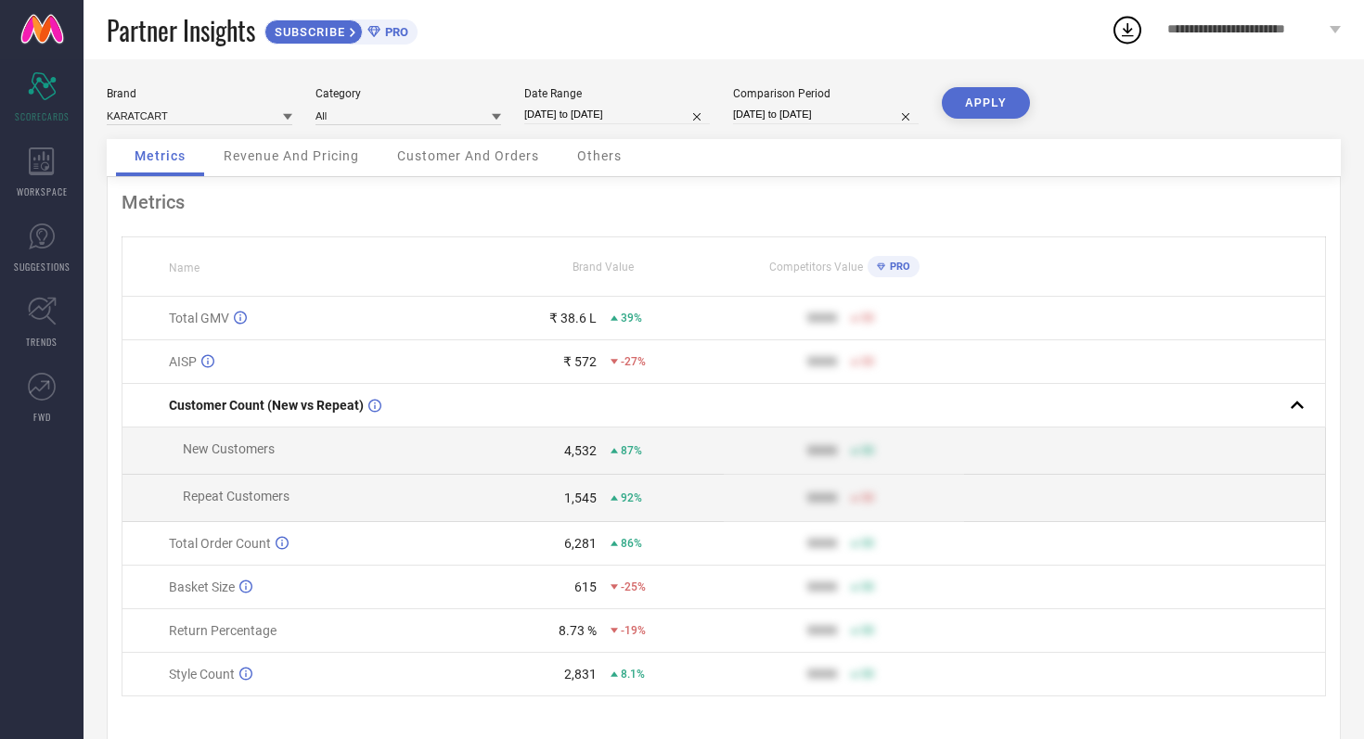
select select "8"
select select "2025"
select select "9"
select select "2025"
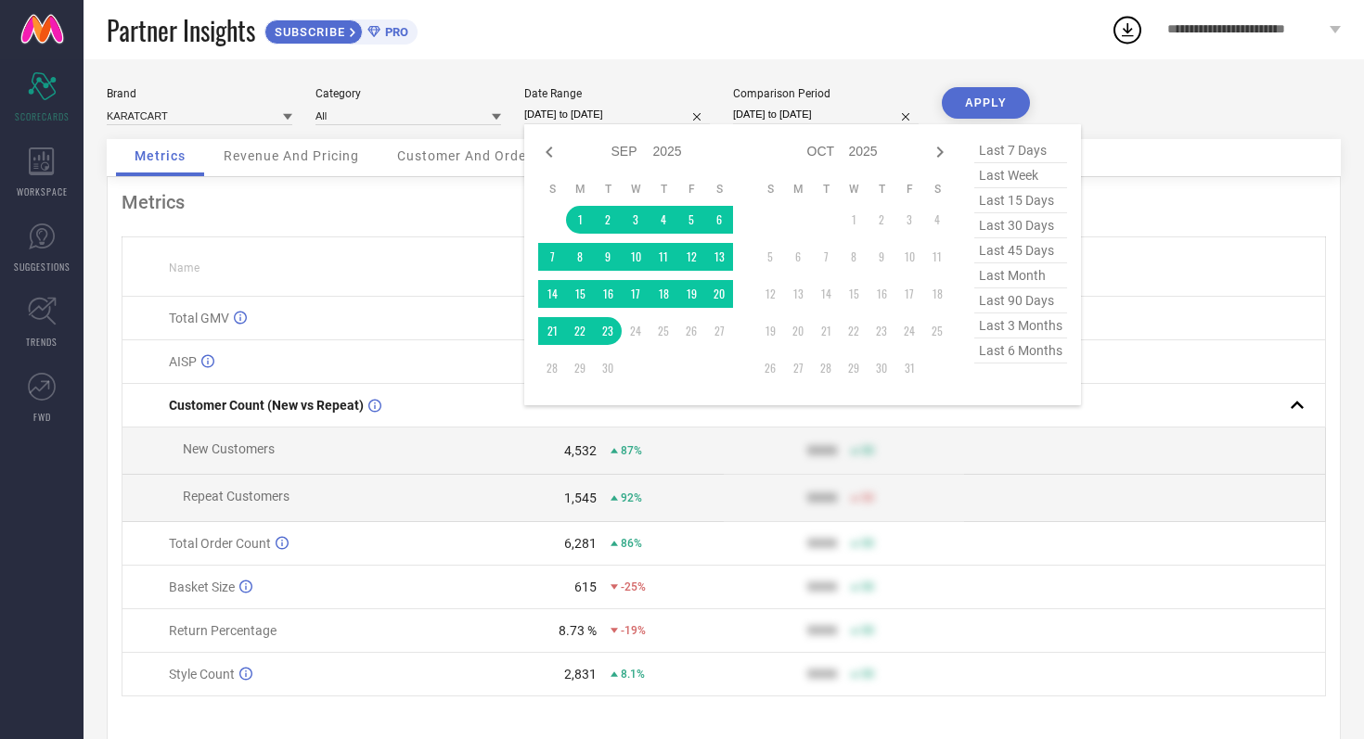
click at [647, 108] on input "[DATE] to [DATE]" at bounding box center [617, 114] width 186 height 19
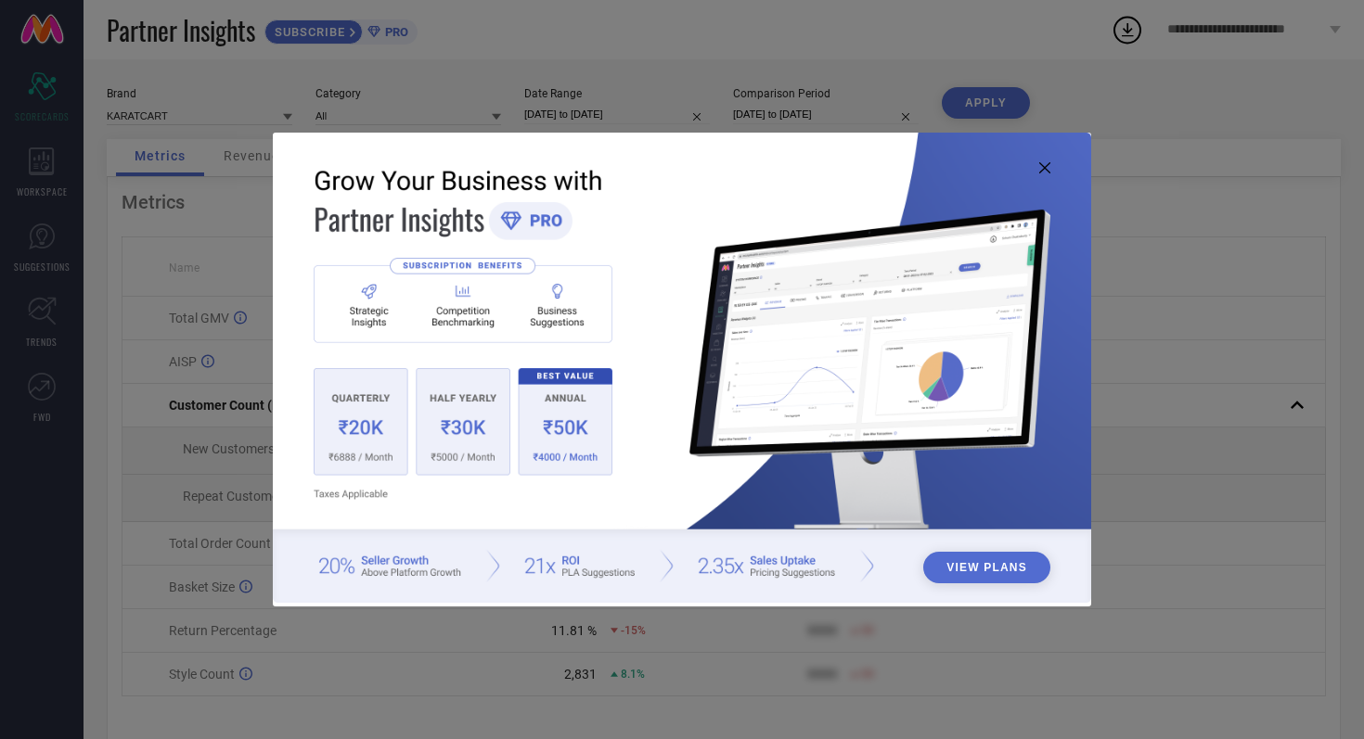
click at [1045, 165] on icon at bounding box center [1044, 167] width 11 height 11
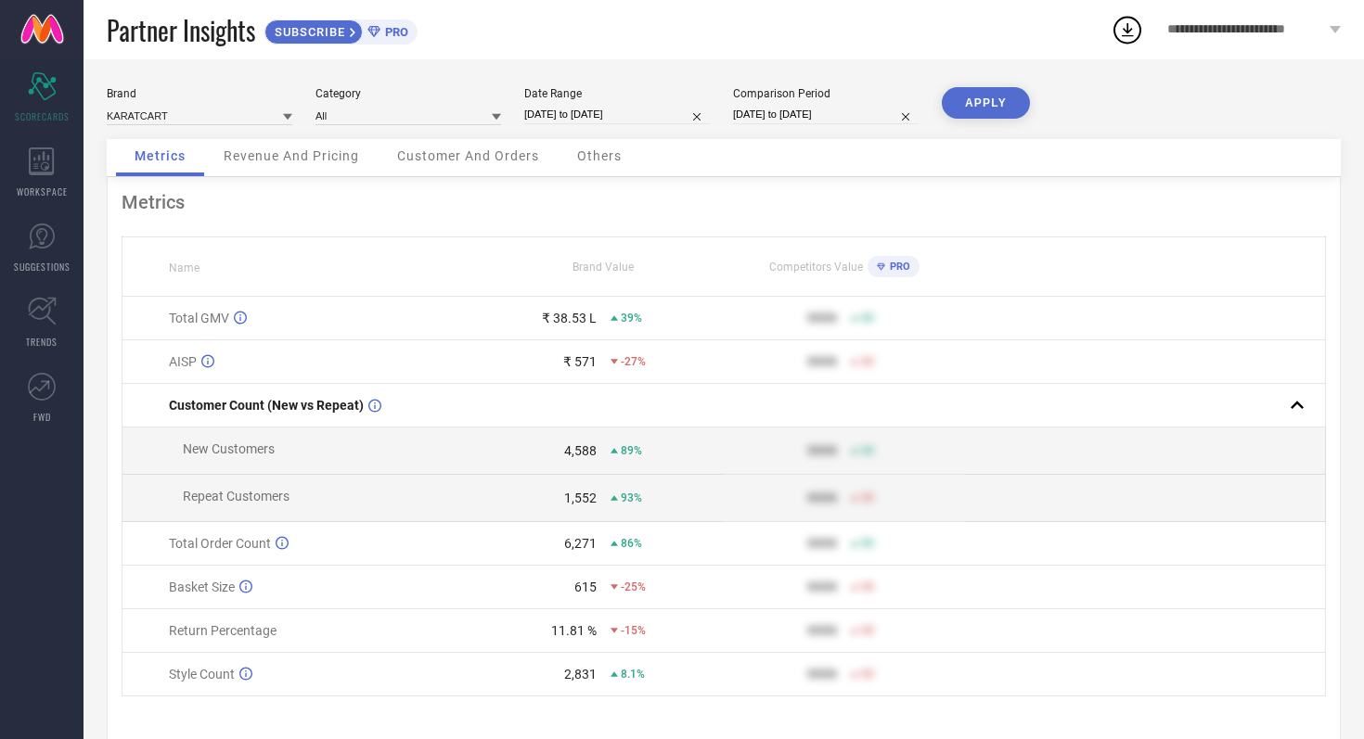
click at [658, 113] on input "[DATE] to [DATE]" at bounding box center [617, 114] width 186 height 19
select select "8"
select select "2025"
select select "9"
select select "2025"
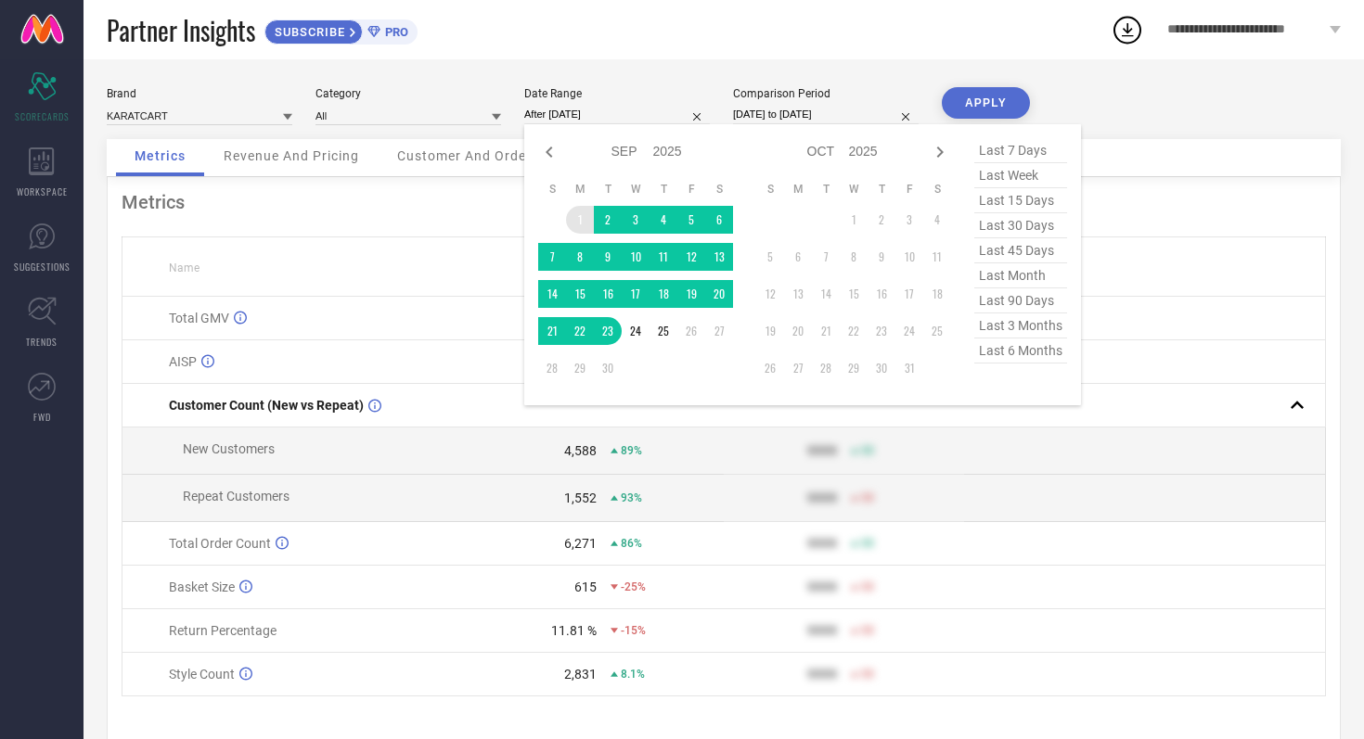
click at [578, 219] on td "1" at bounding box center [580, 220] width 28 height 28
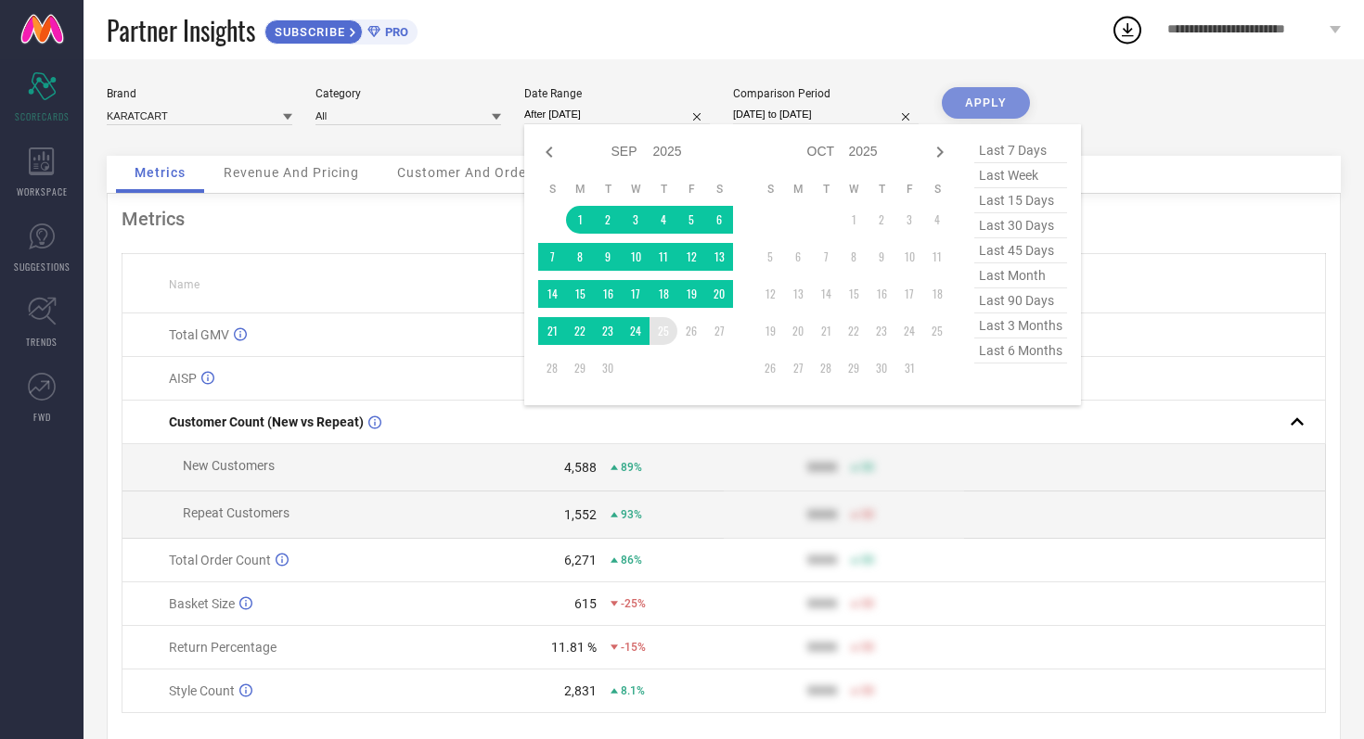
type input "01-09-2025 to 25-09-2025"
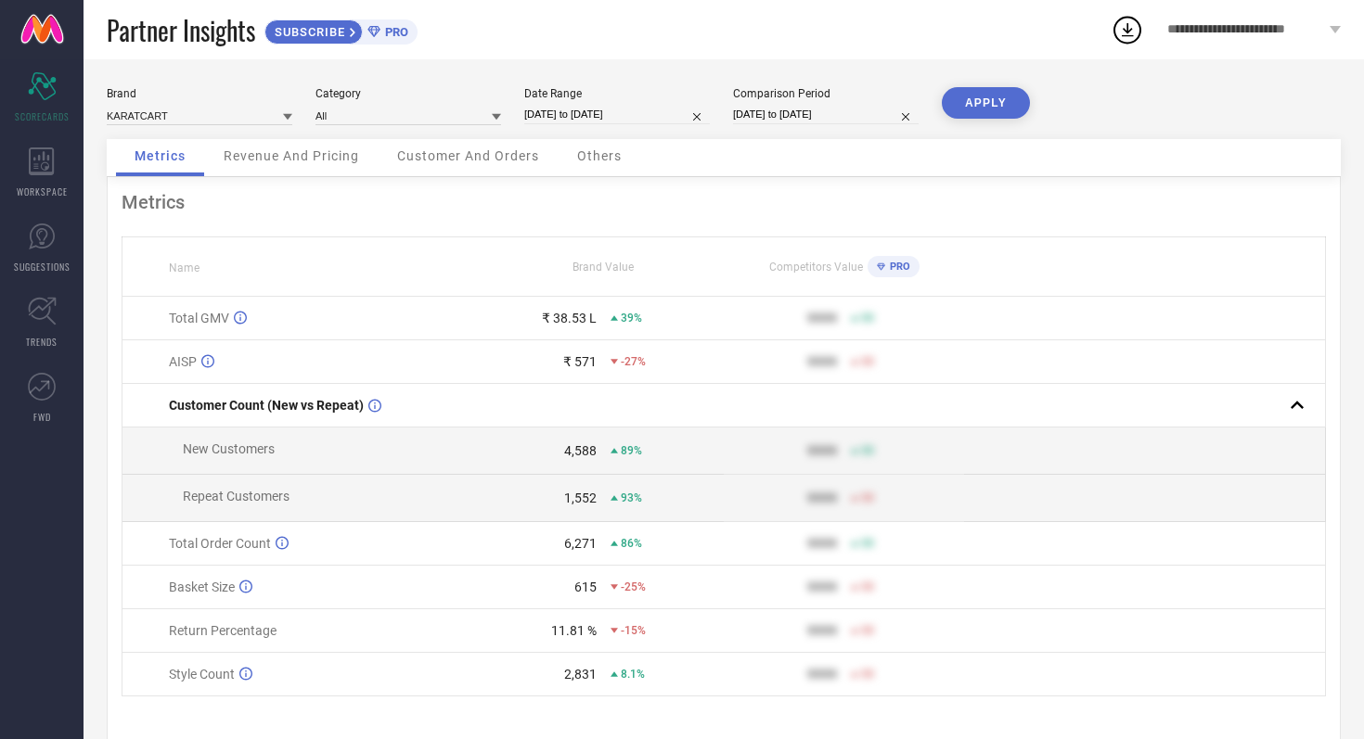
click at [860, 119] on input "[DATE] to [DATE]" at bounding box center [826, 114] width 186 height 19
select select "8"
select select "2024"
select select "9"
select select "2024"
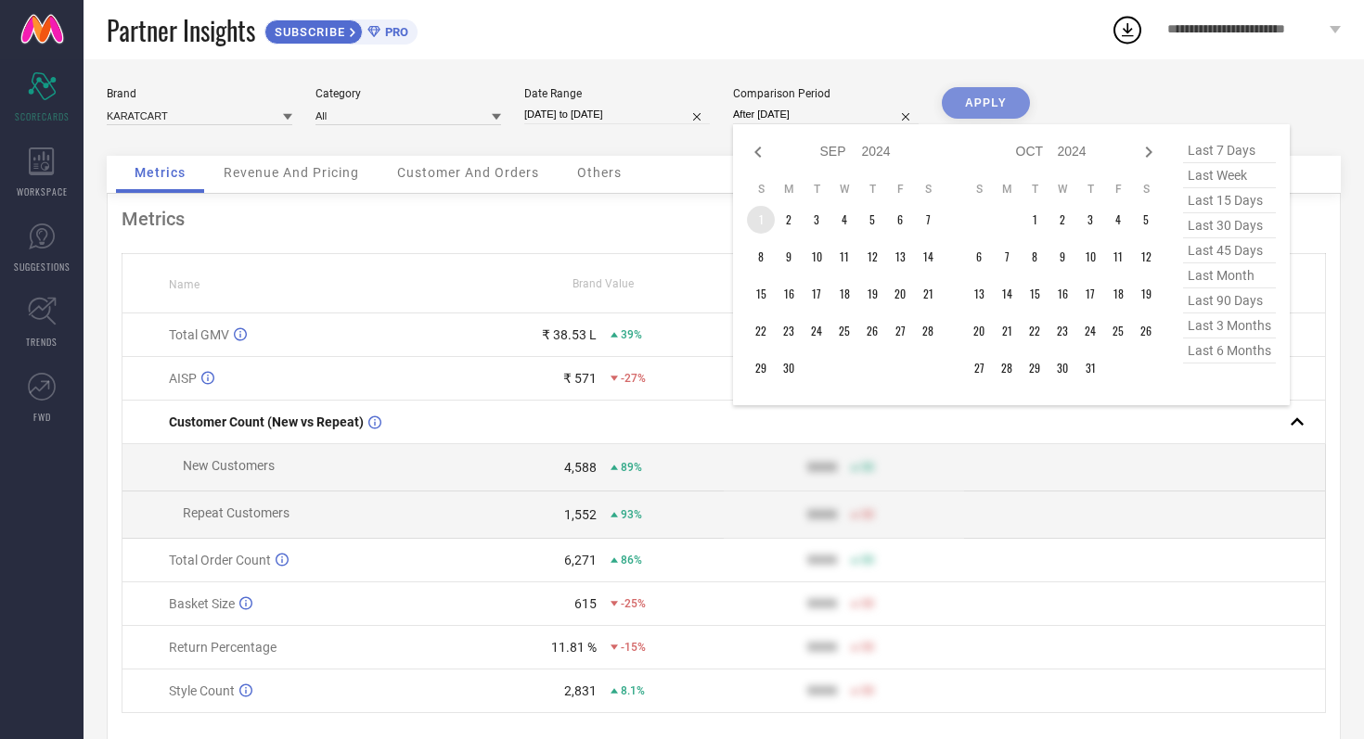
click at [764, 213] on td "1" at bounding box center [761, 220] width 28 height 28
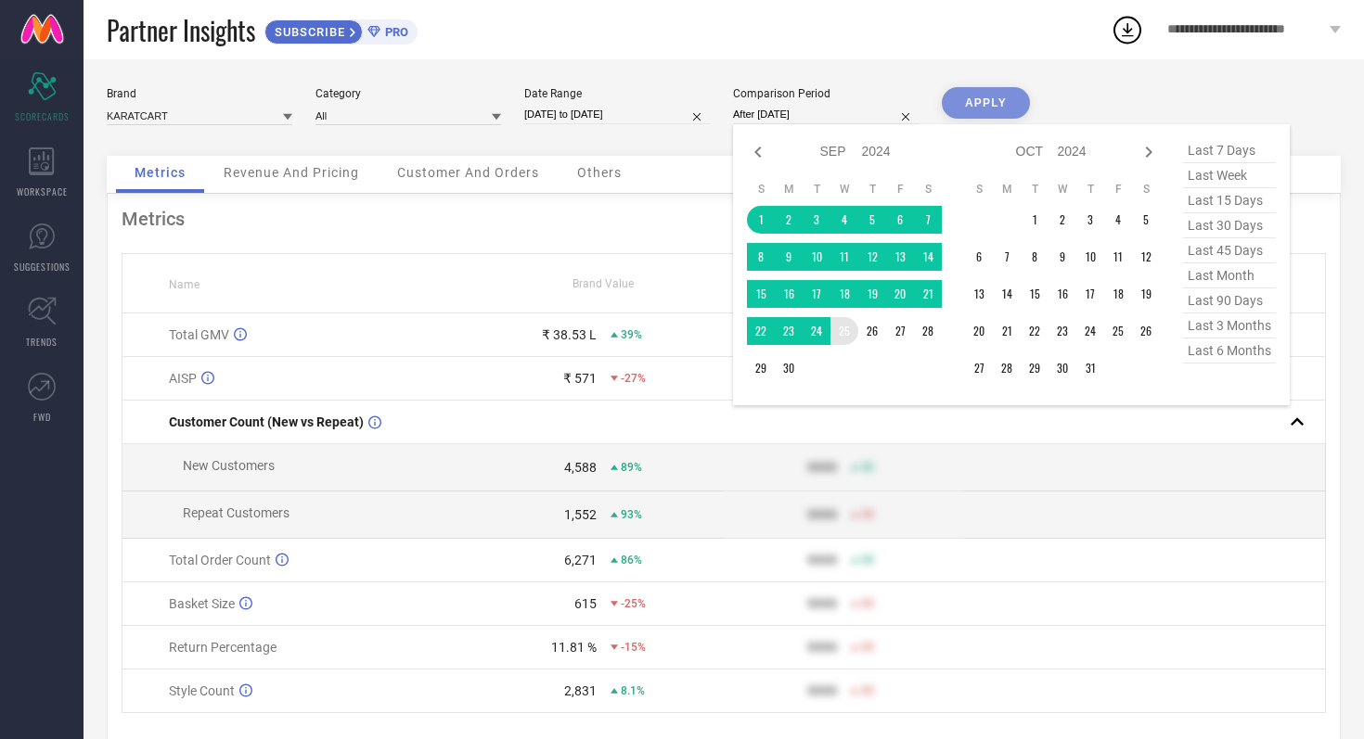
type input "01-09-2024 to 25-09-2024"
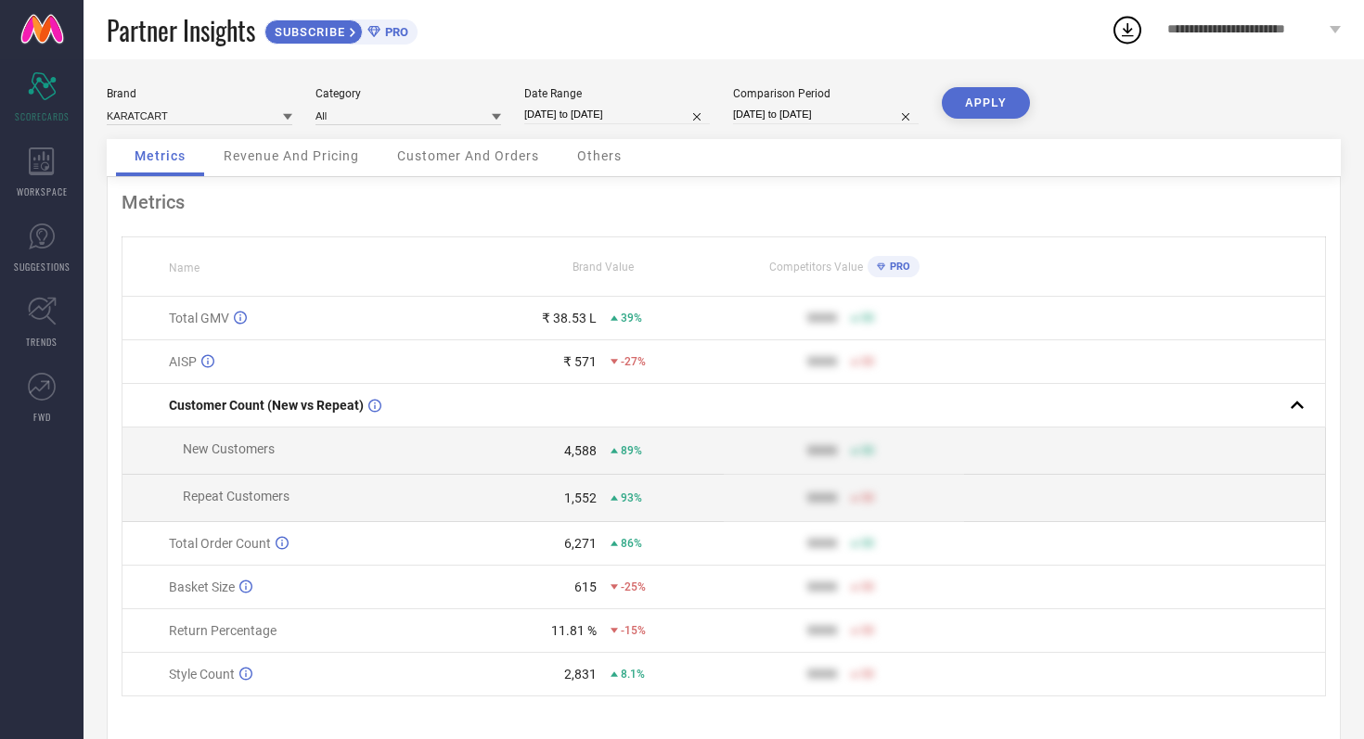
click at [979, 117] on button "APPLY" at bounding box center [986, 103] width 88 height 32
